Goal: Information Seeking & Learning: Learn about a topic

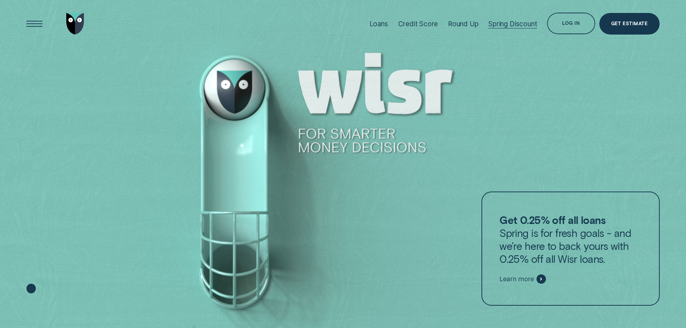
click at [520, 26] on div "Spring Discount" at bounding box center [512, 24] width 49 height 8
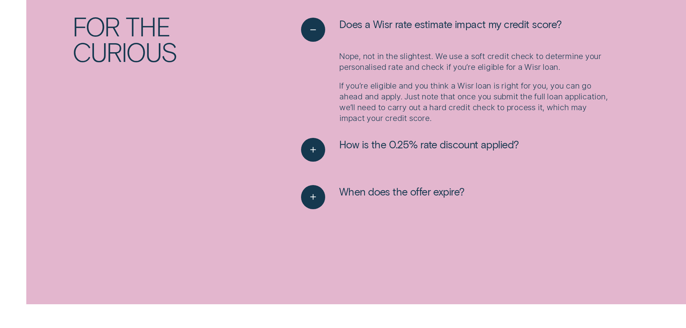
scroll to position [1188, 0]
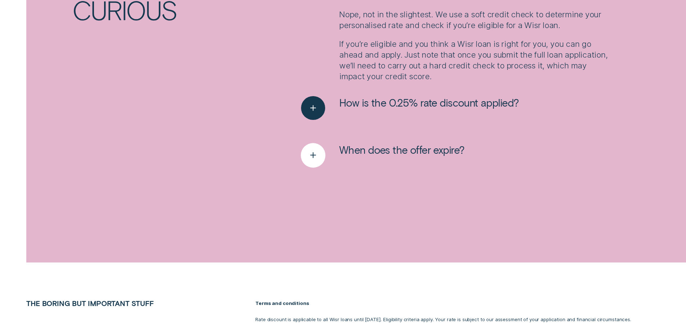
click at [317, 158] on icon "See more" at bounding box center [313, 155] width 12 height 11
